Goal: Transaction & Acquisition: Purchase product/service

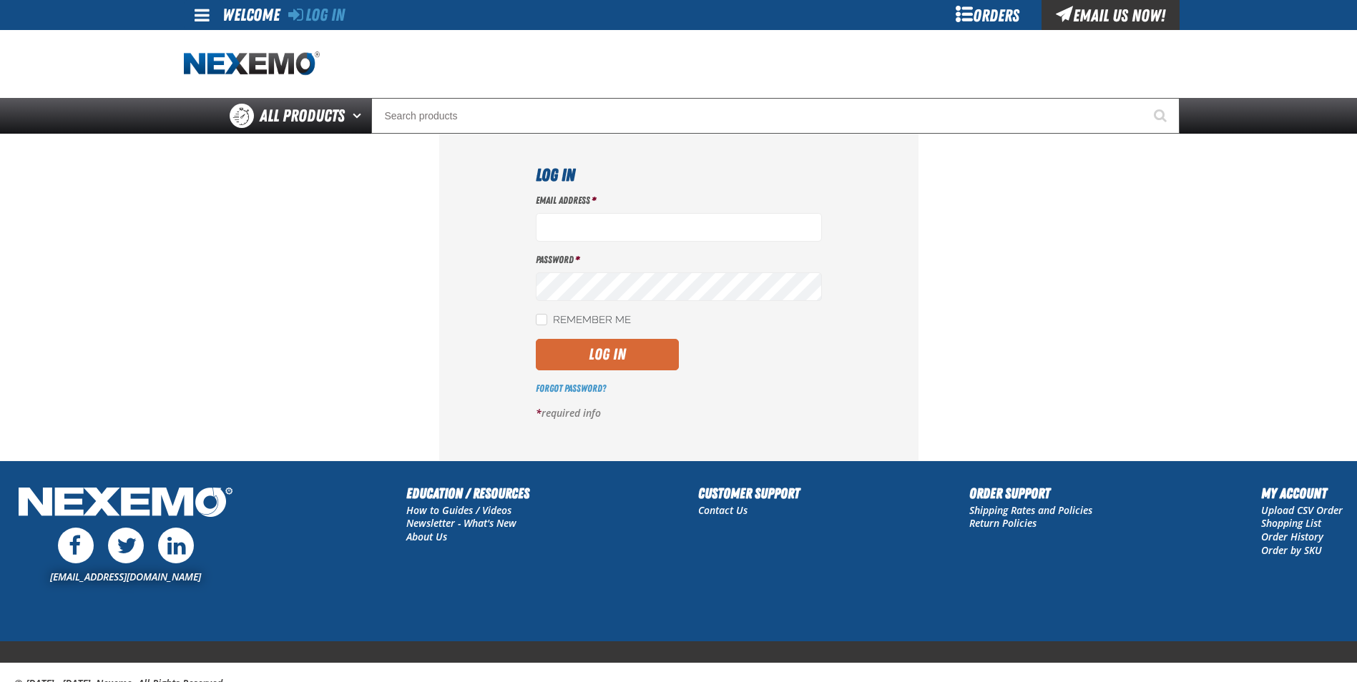
type input "bchoate@vtaig.com"
click at [601, 355] on button "Log In" at bounding box center [607, 354] width 143 height 31
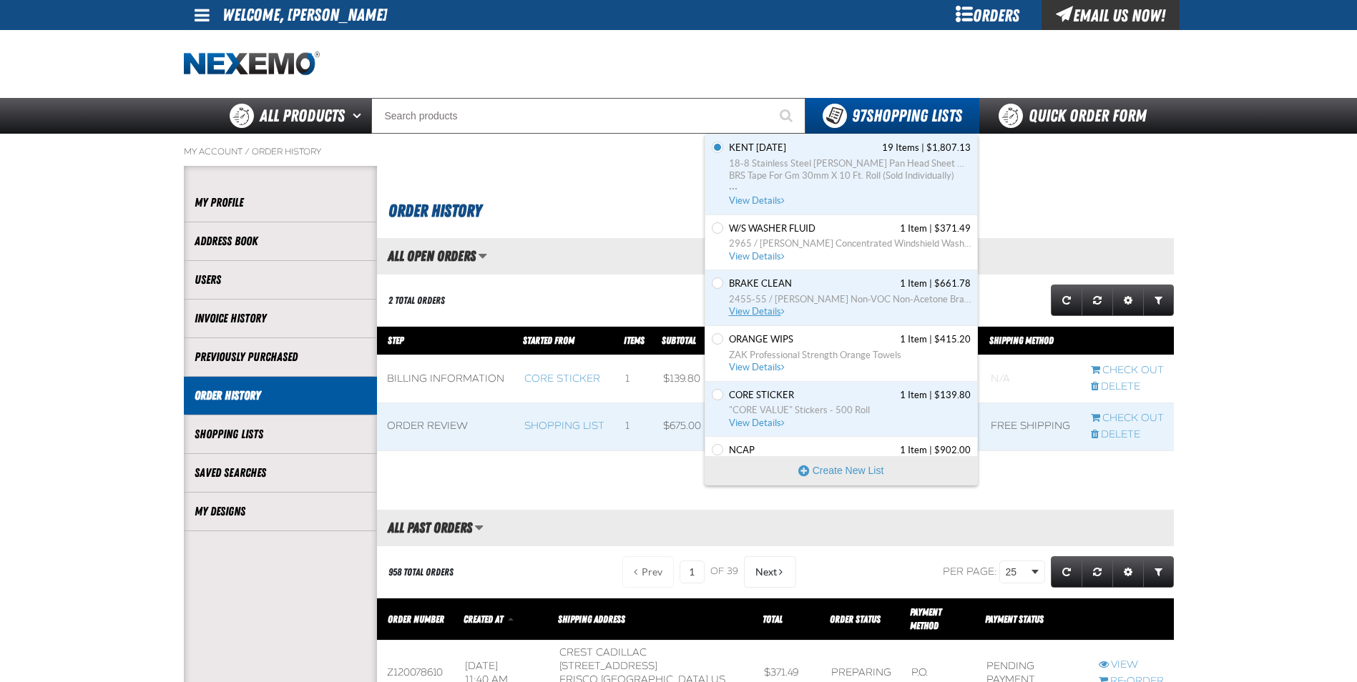
click at [808, 297] on span "2455-55 / [PERSON_NAME] Non-VOC Non-Acetone Brake Cleaner (For DFW customers ON…" at bounding box center [850, 299] width 242 height 13
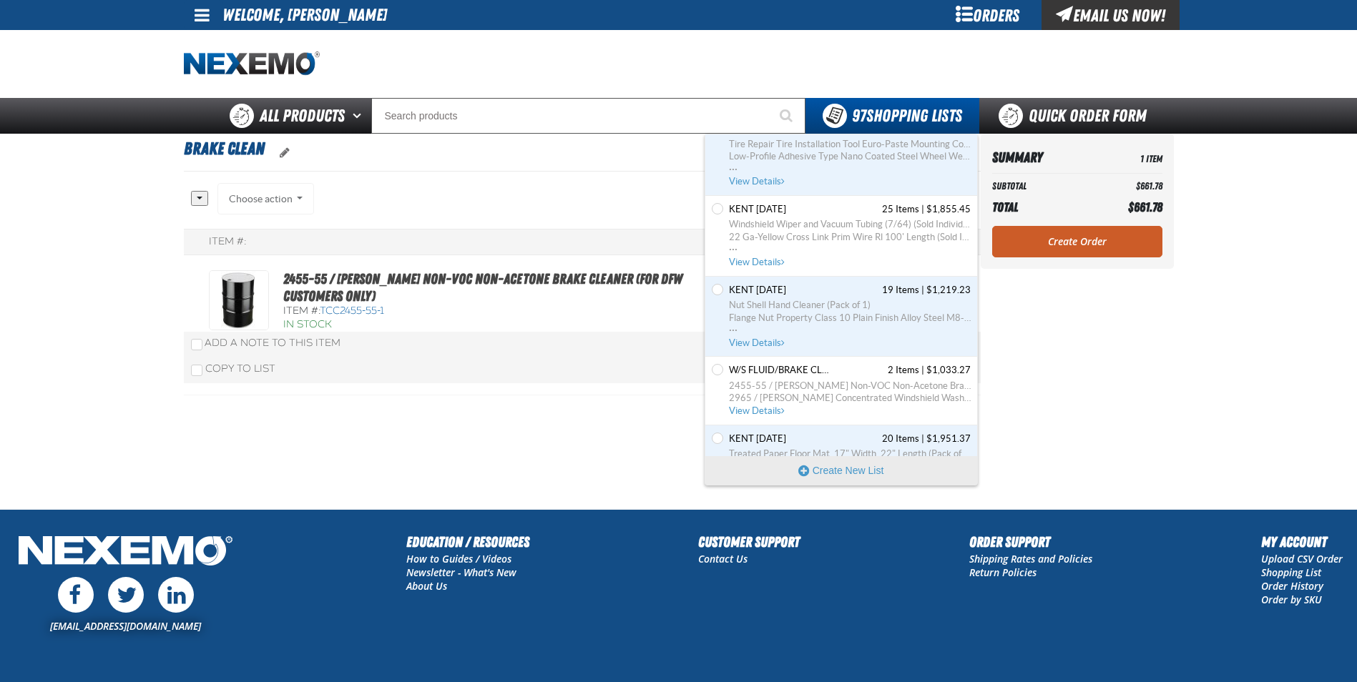
scroll to position [5506, 0]
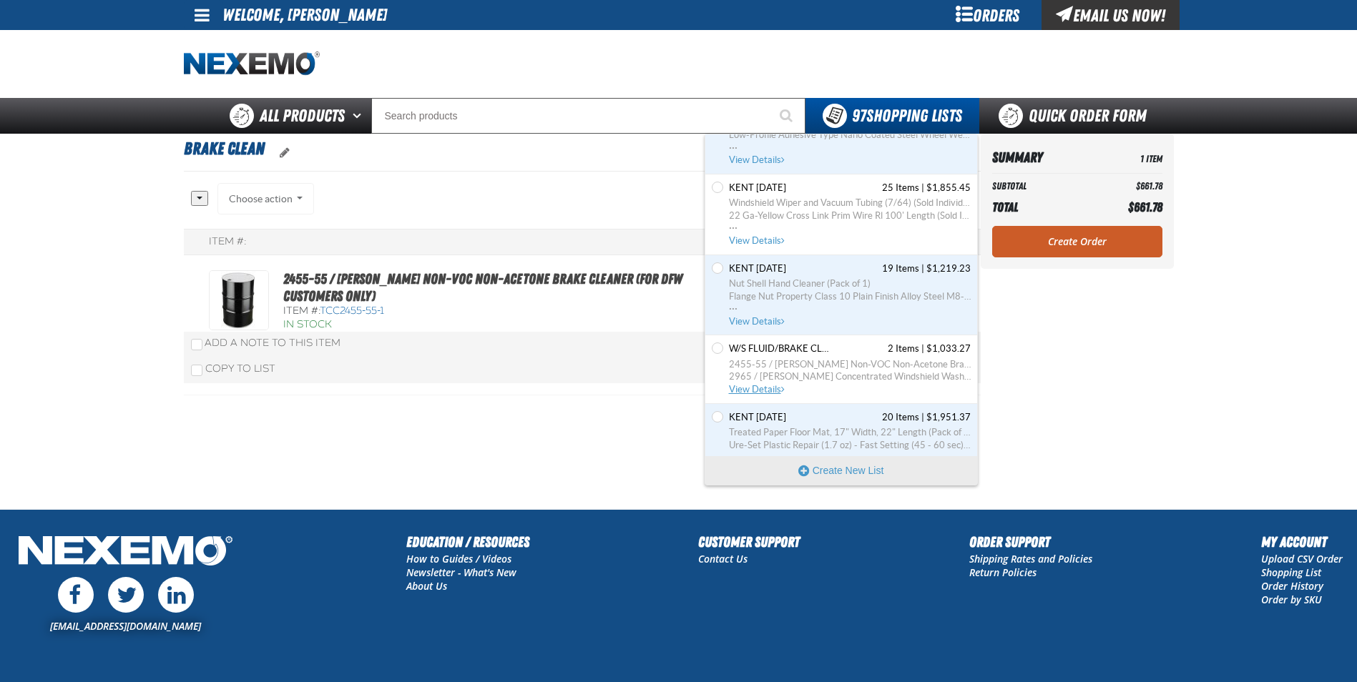
click at [779, 348] on span "W/S FLUID/BRAKE CLEAN" at bounding box center [779, 349] width 100 height 13
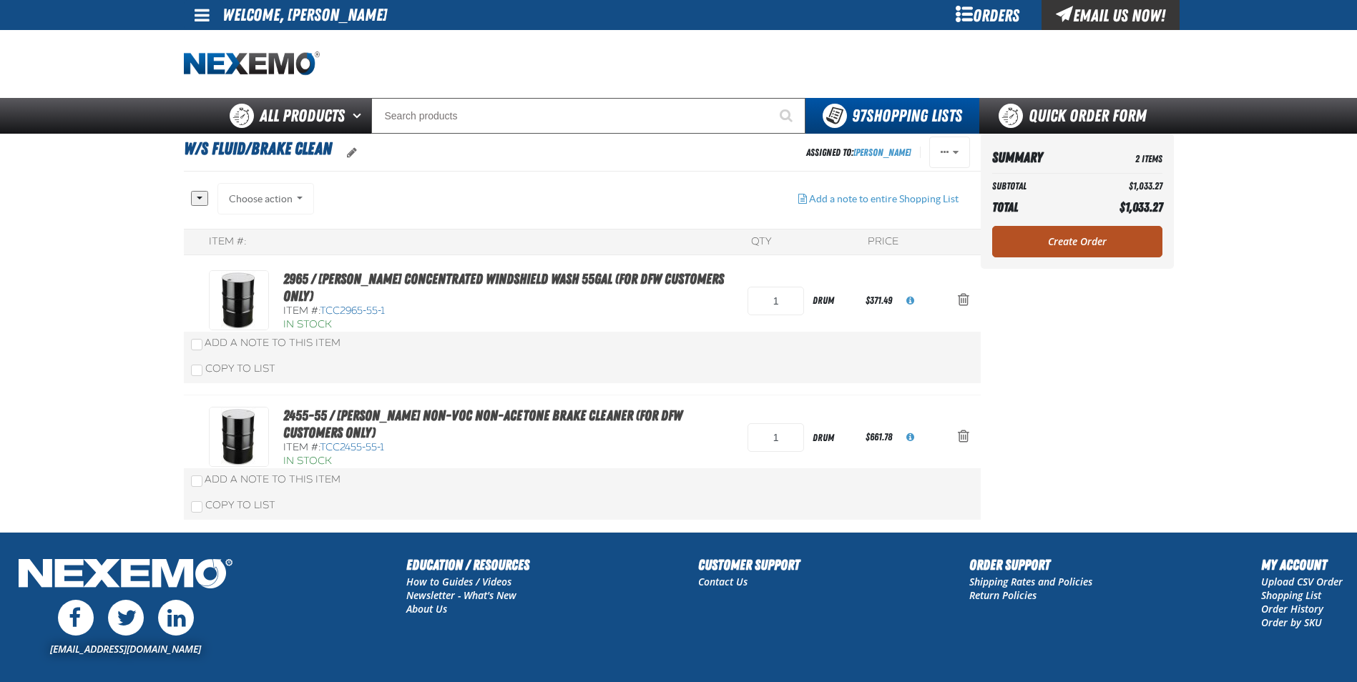
click at [1073, 241] on link "Create Order" at bounding box center [1077, 241] width 170 height 31
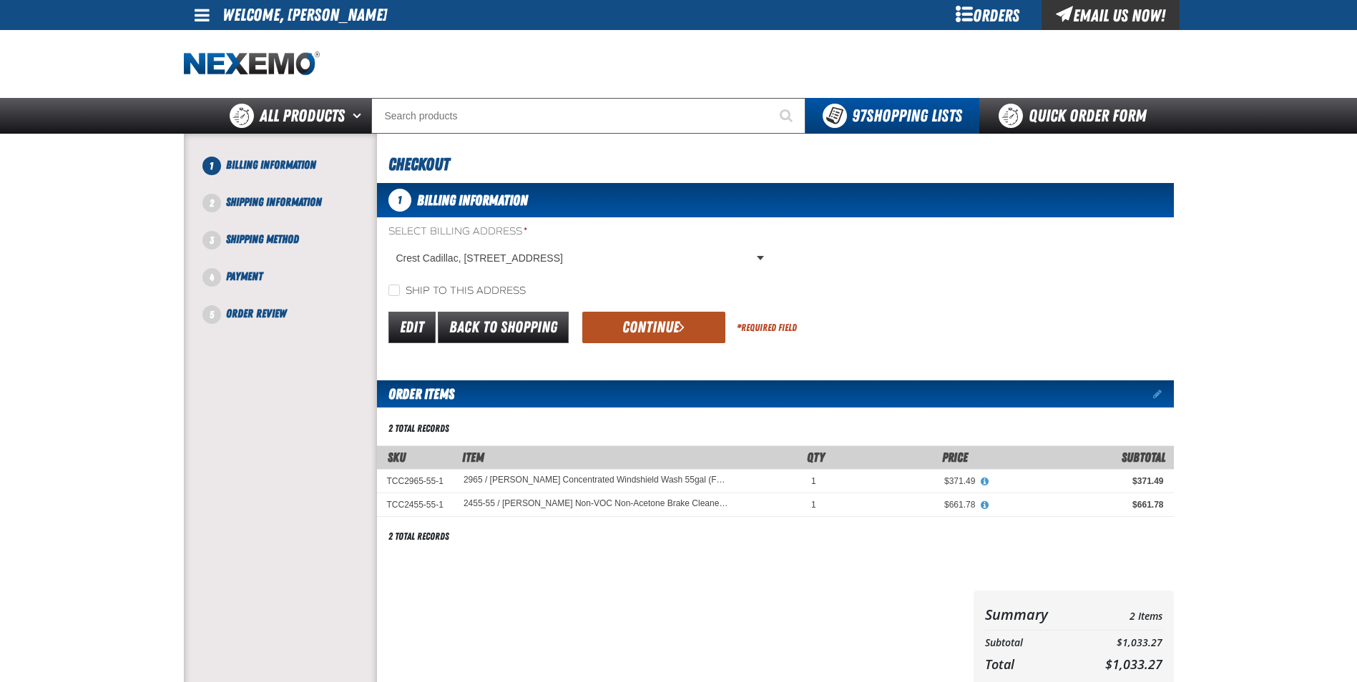
click at [656, 328] on button "Continue" at bounding box center [653, 327] width 143 height 31
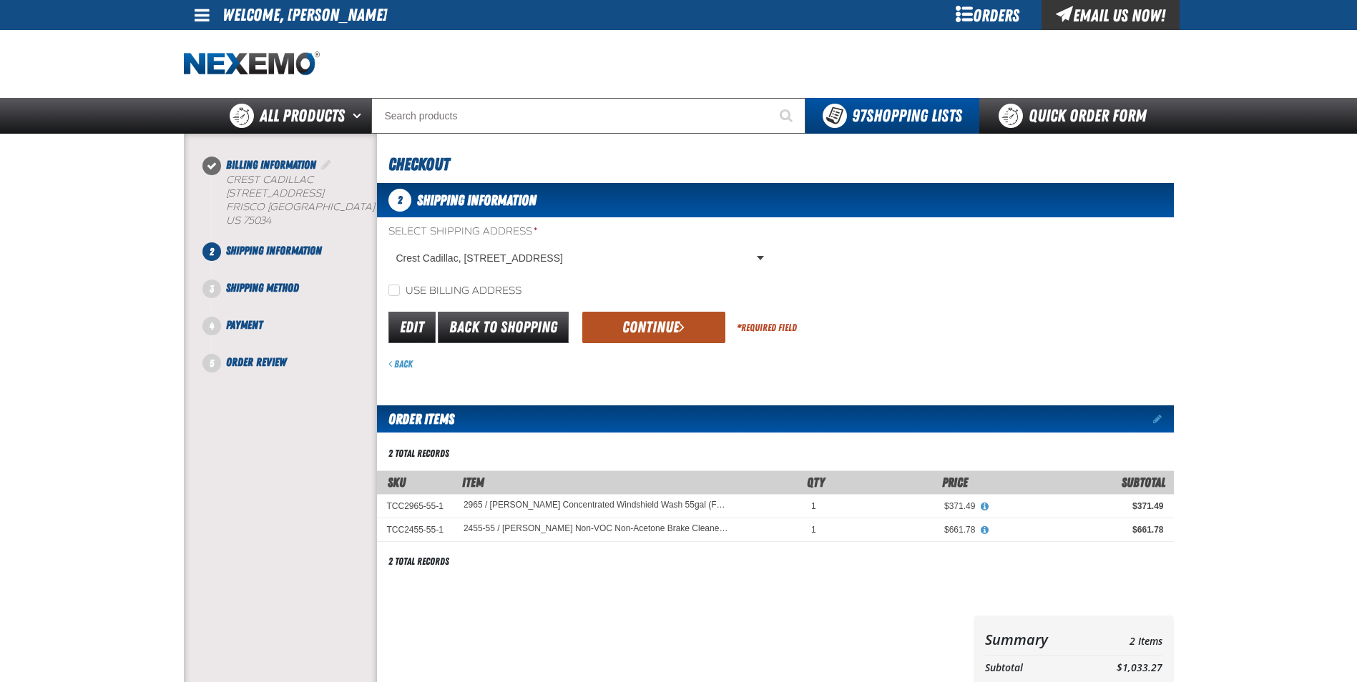
click at [656, 332] on button "Continue" at bounding box center [653, 327] width 143 height 31
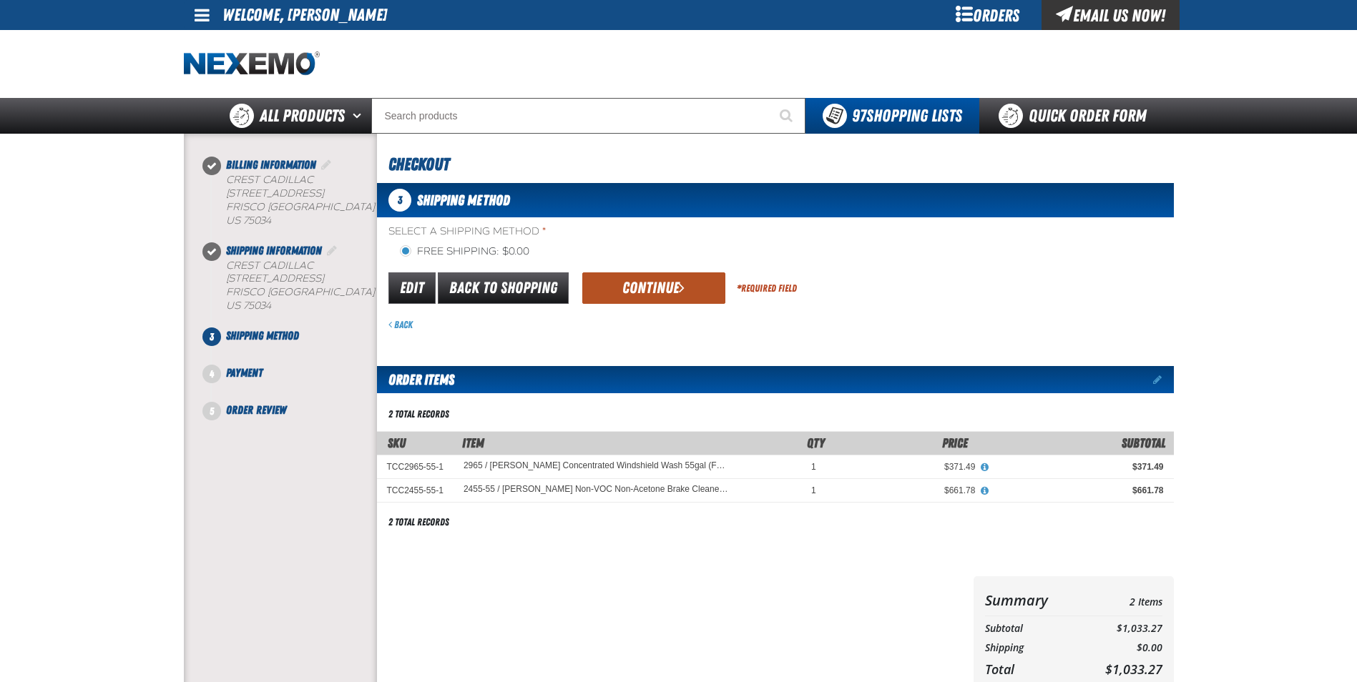
click at [666, 293] on button "Continue" at bounding box center [653, 287] width 143 height 31
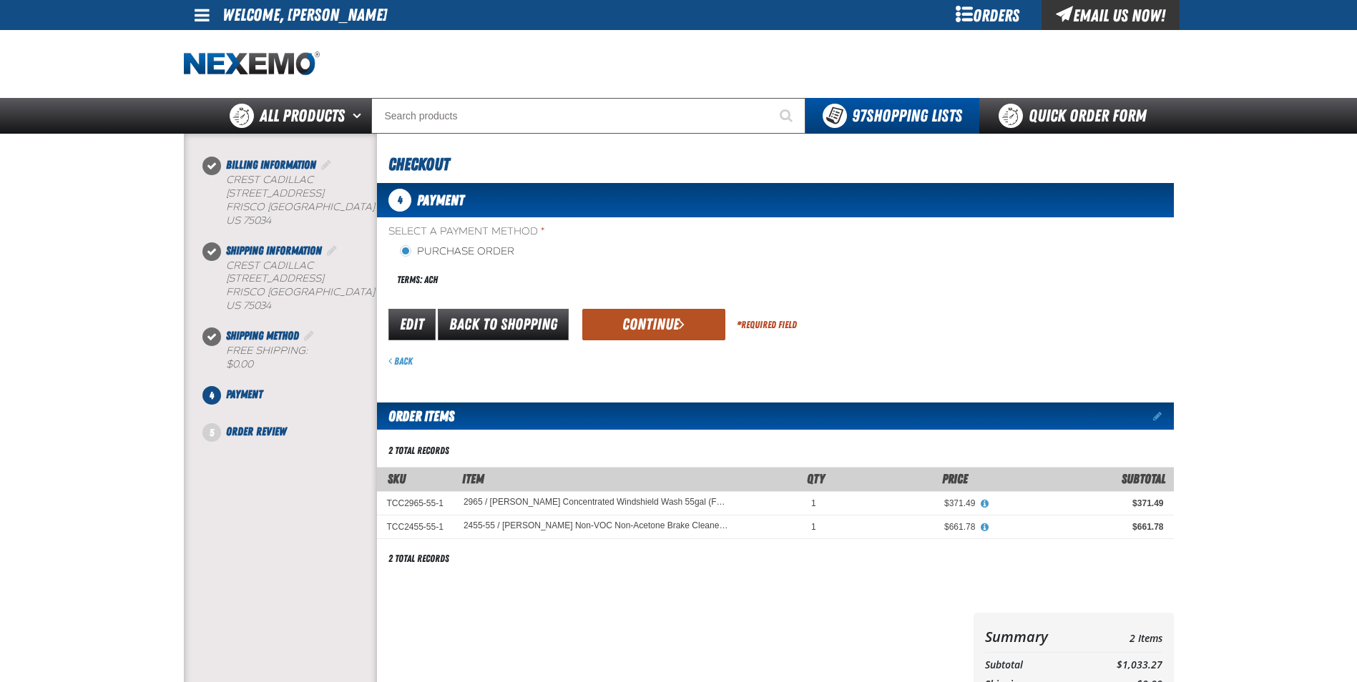
click at [654, 333] on button "Continue" at bounding box center [653, 324] width 143 height 31
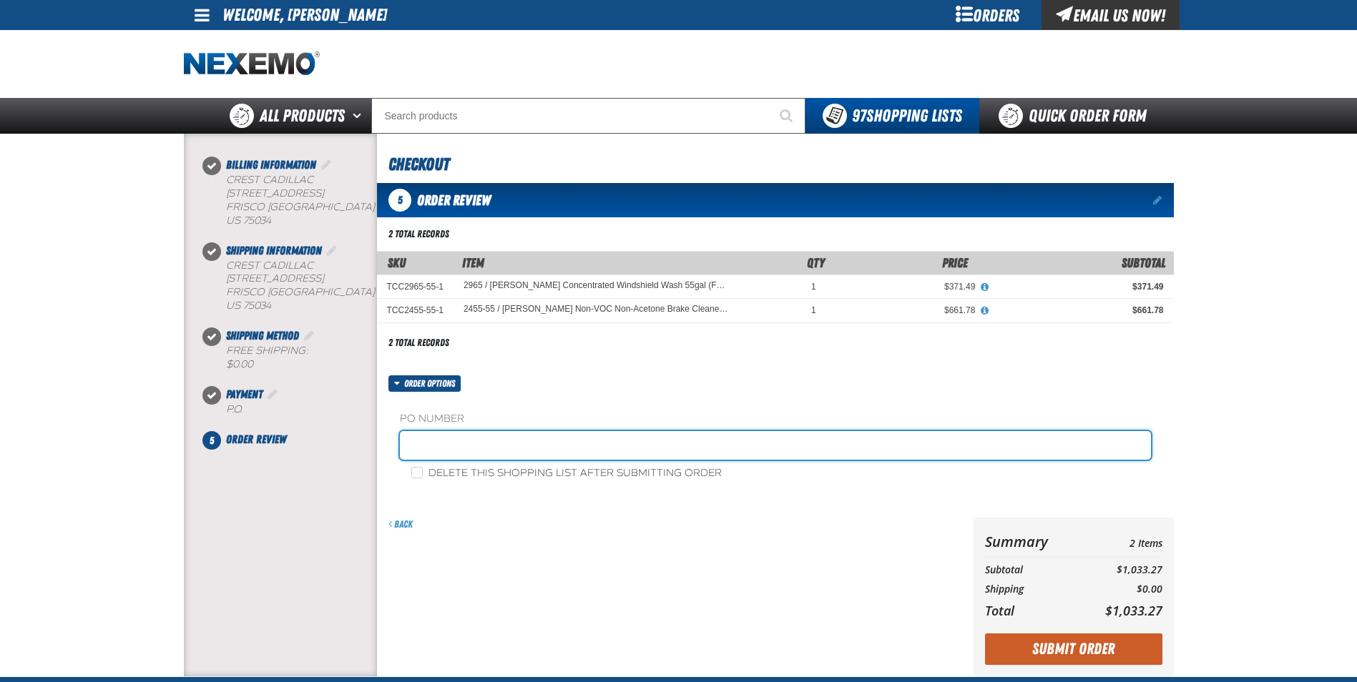
paste input "880018"
type input "880018"
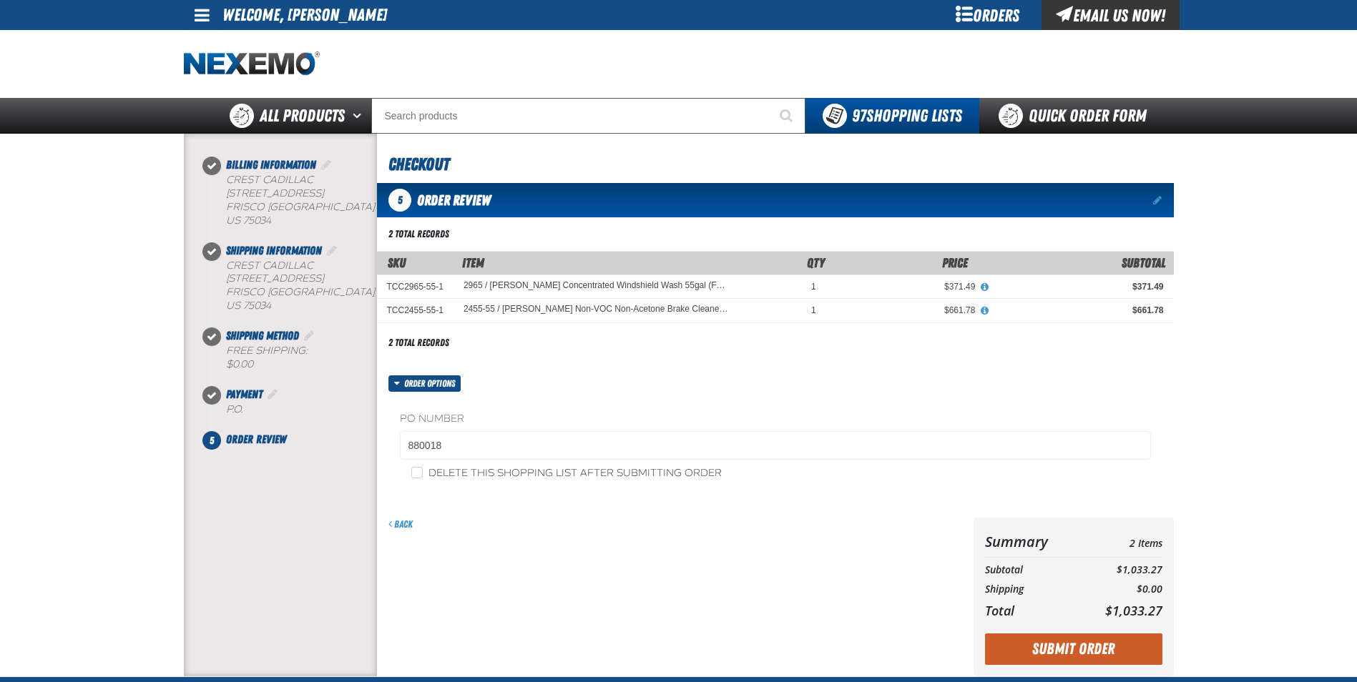
click at [1075, 655] on button "Submit Order" at bounding box center [1073, 649] width 177 height 31
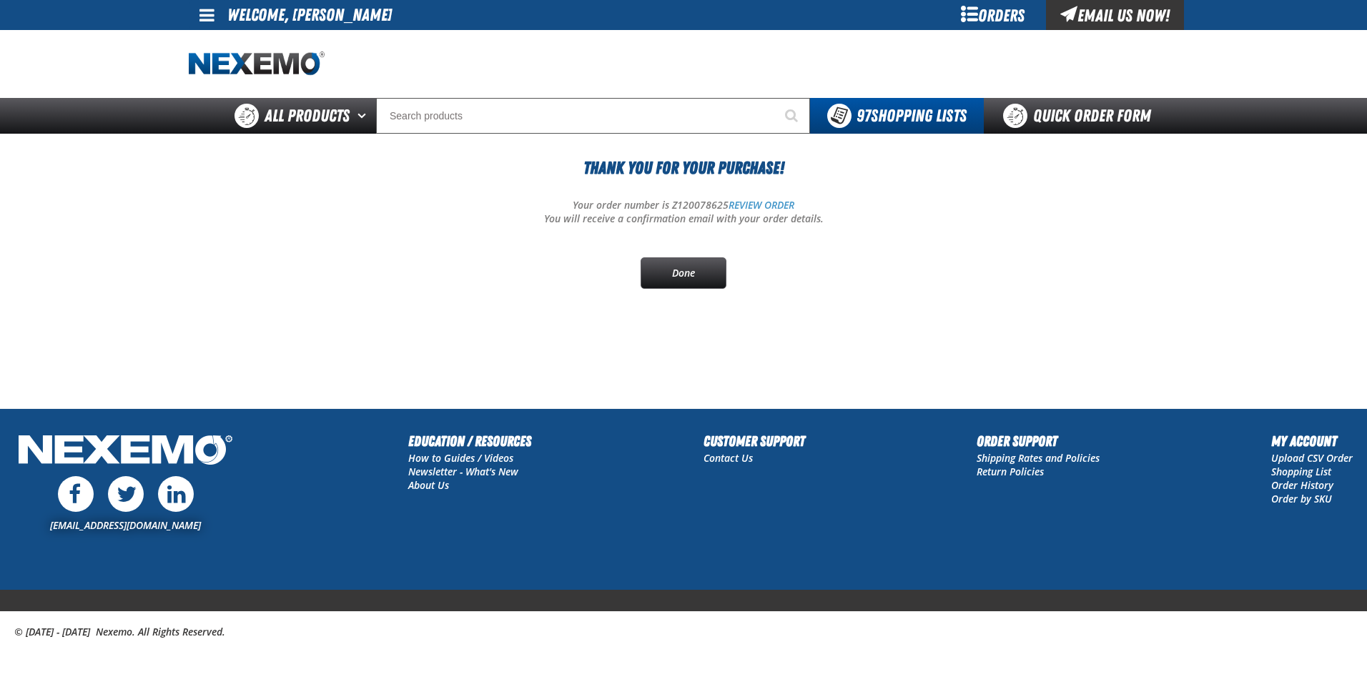
drag, startPoint x: 59, startPoint y: 363, endPoint x: 239, endPoint y: 14, distance: 392.4
click at [62, 360] on main "Thank You For Your Purchase! Your order number is Z120078625 REVIEW ORDER You w…" at bounding box center [683, 271] width 1367 height 275
